Goal: Transaction & Acquisition: Purchase product/service

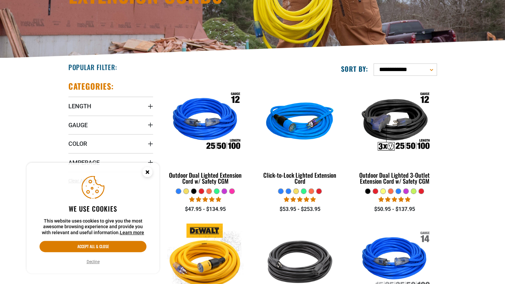
scroll to position [113, 0]
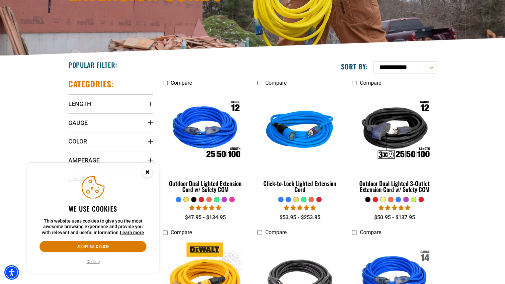
click at [144, 168] on circle "Cookie Consent" at bounding box center [147, 172] width 10 height 10
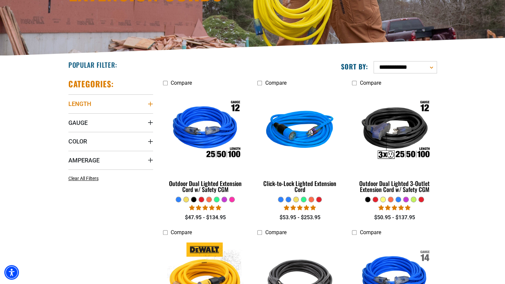
click at [152, 104] on icon "Length" at bounding box center [150, 103] width 5 height 5
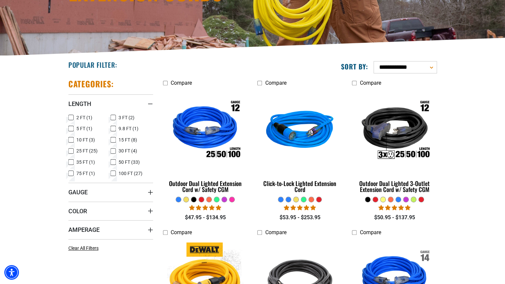
click at [72, 173] on icon at bounding box center [70, 173] width 5 height 9
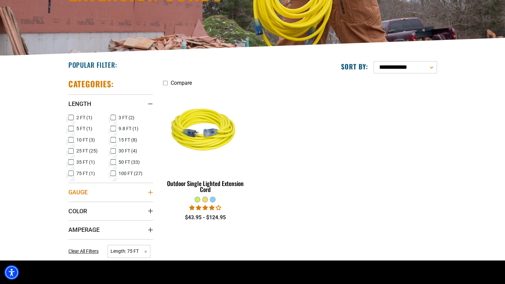
click at [150, 190] on icon "Gauge" at bounding box center [150, 192] width 5 height 5
